Goal: Find specific page/section: Find specific page/section

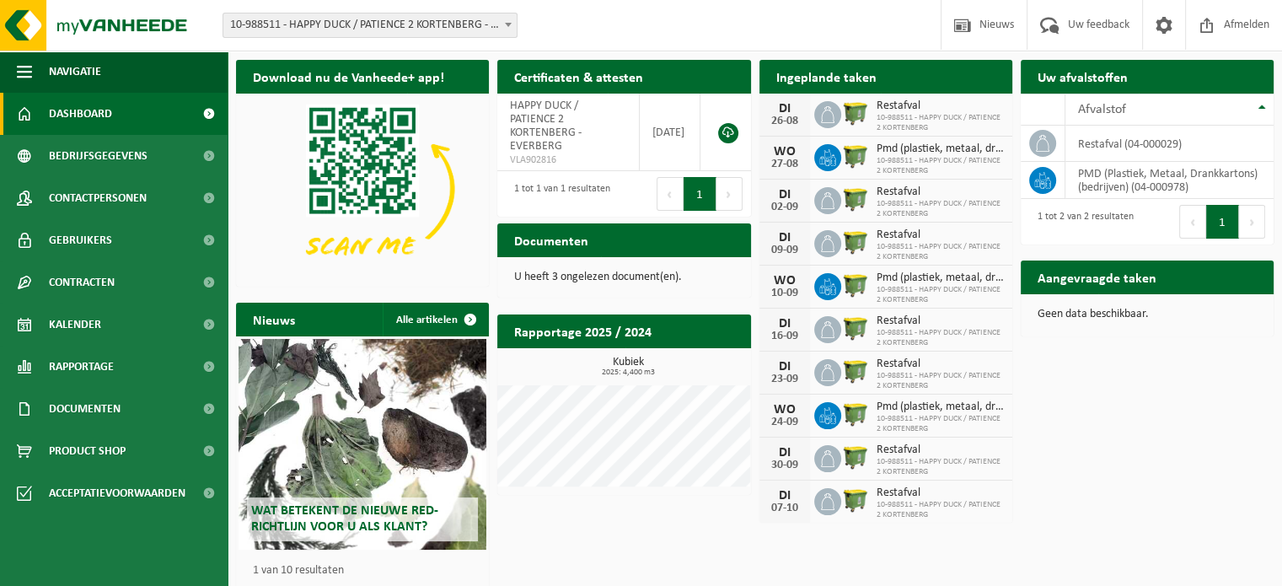
click at [923, 195] on span "Restafval" at bounding box center [939, 191] width 127 height 13
click at [166, 326] on link "Kalender" at bounding box center [114, 324] width 228 height 42
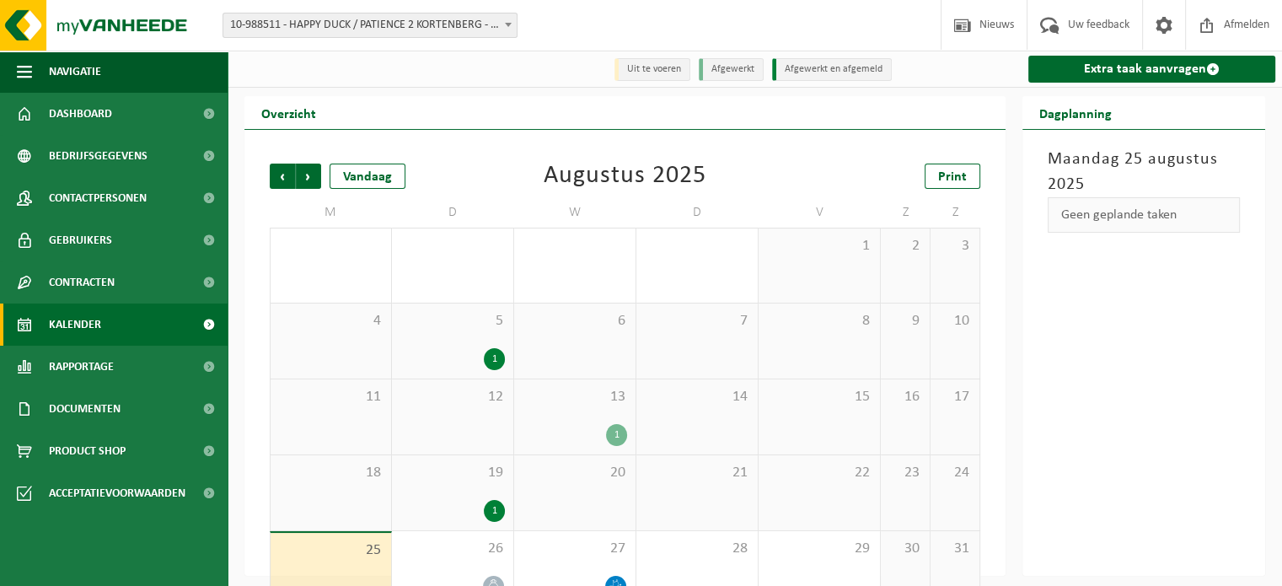
scroll to position [39, 0]
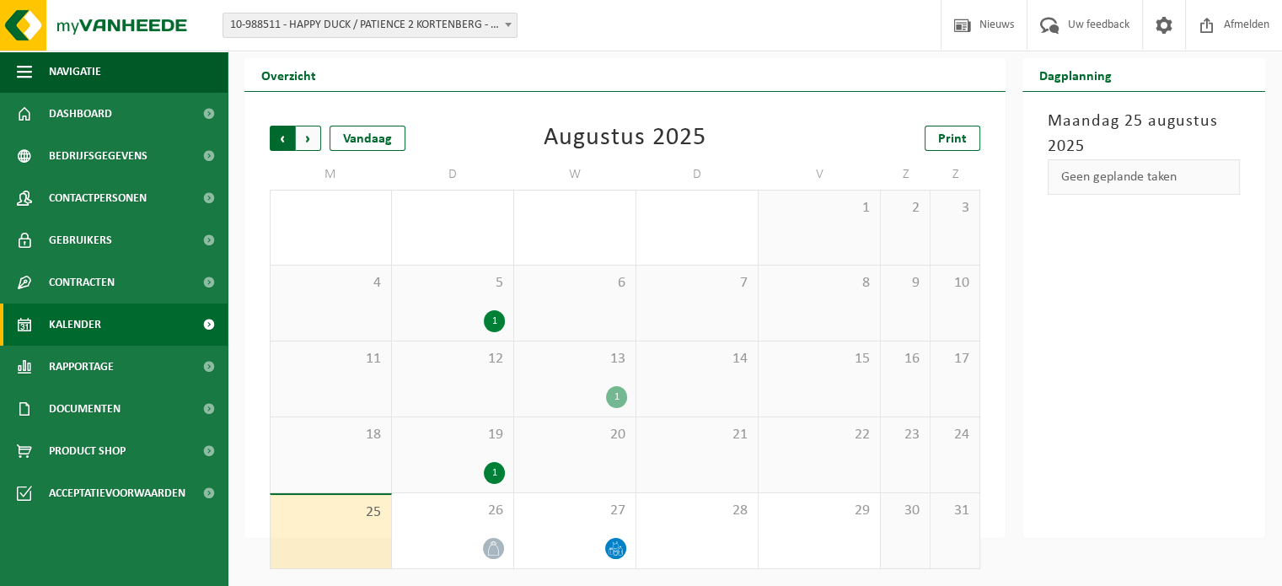
click at [313, 140] on span "Volgende" at bounding box center [308, 138] width 25 height 25
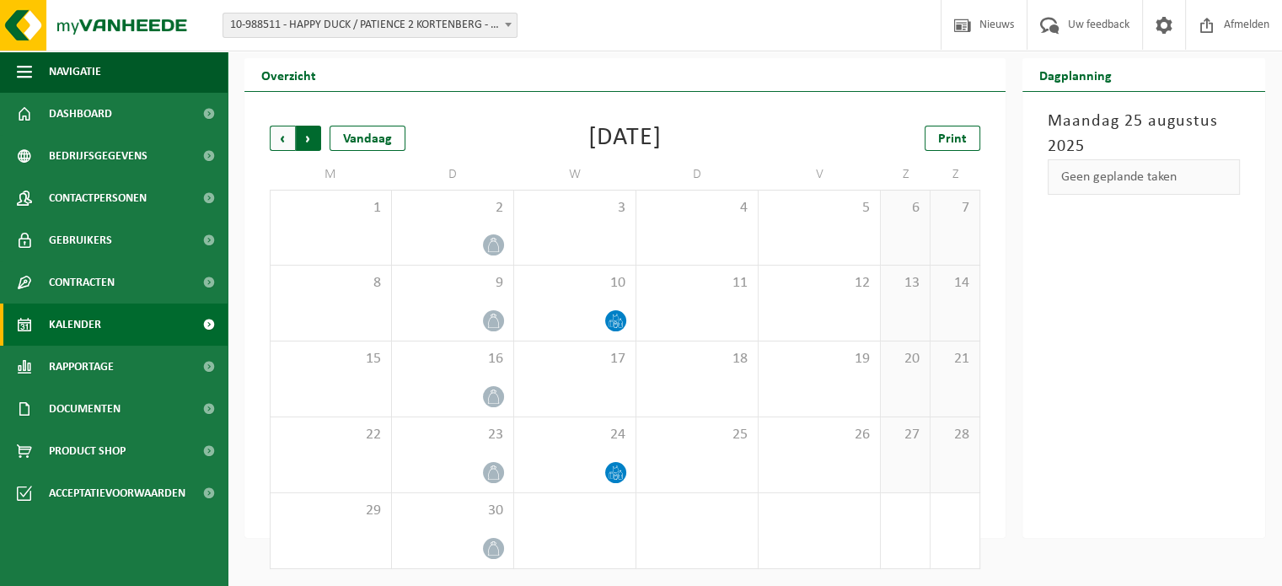
click at [276, 137] on span "Vorige" at bounding box center [282, 138] width 25 height 25
